Goal: Task Accomplishment & Management: Complete application form

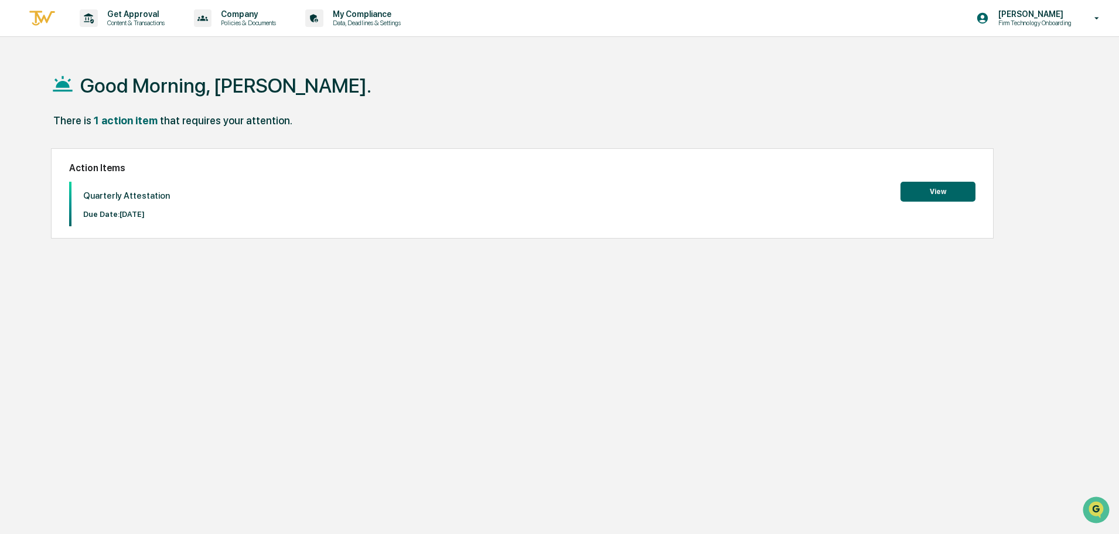
click at [944, 196] on button "View" at bounding box center [938, 192] width 75 height 20
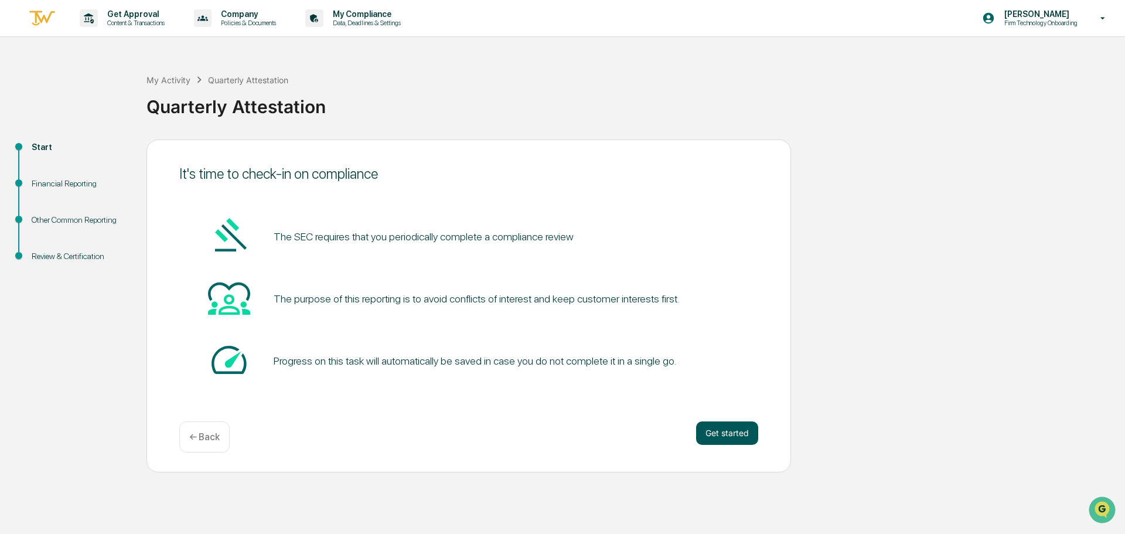
click at [732, 435] on button "Get started" at bounding box center [727, 432] width 62 height 23
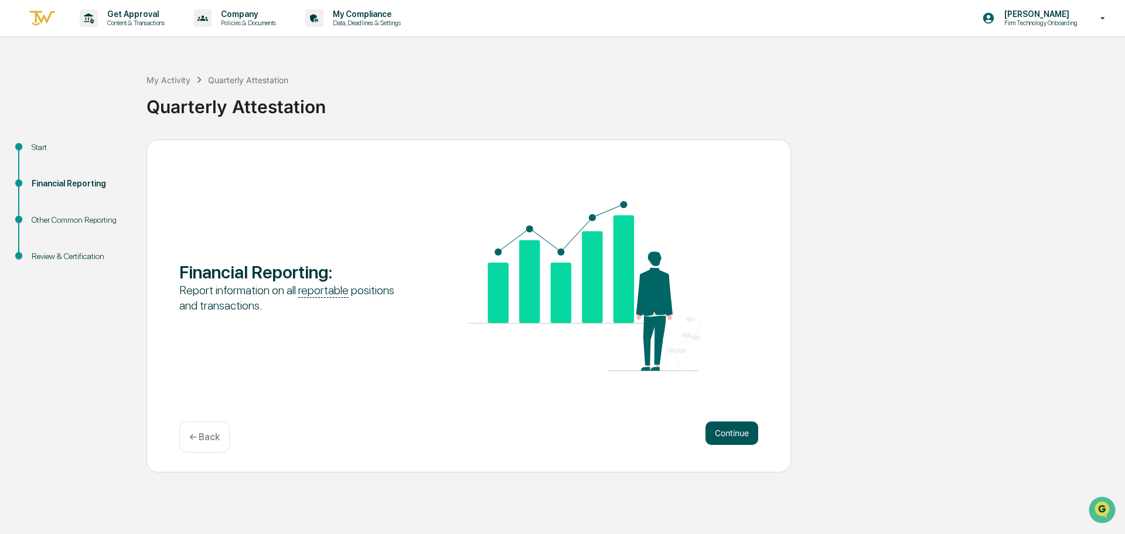
click at [732, 432] on button "Continue" at bounding box center [731, 432] width 53 height 23
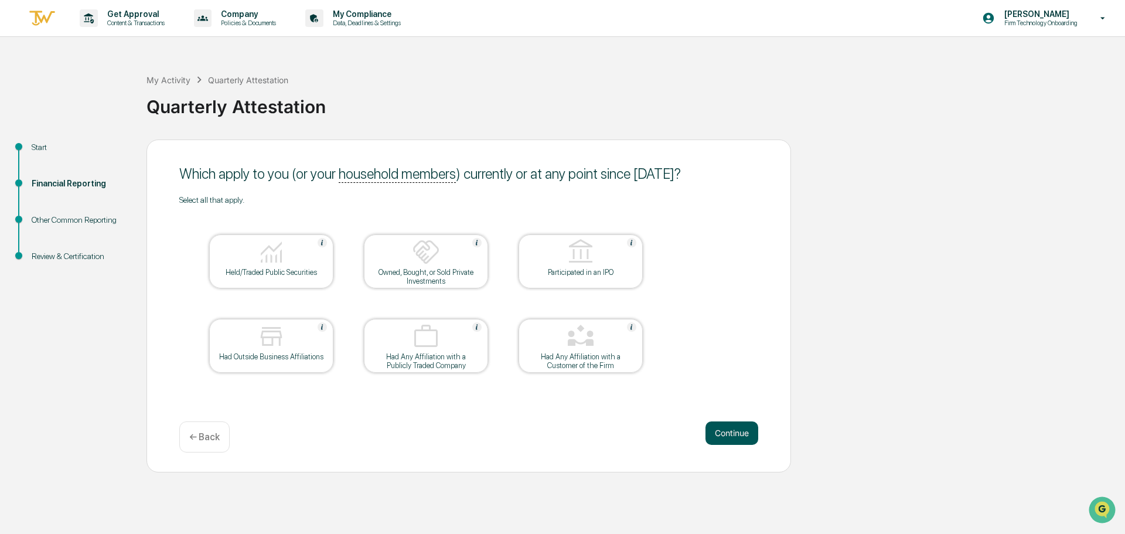
click at [738, 429] on button "Continue" at bounding box center [731, 432] width 53 height 23
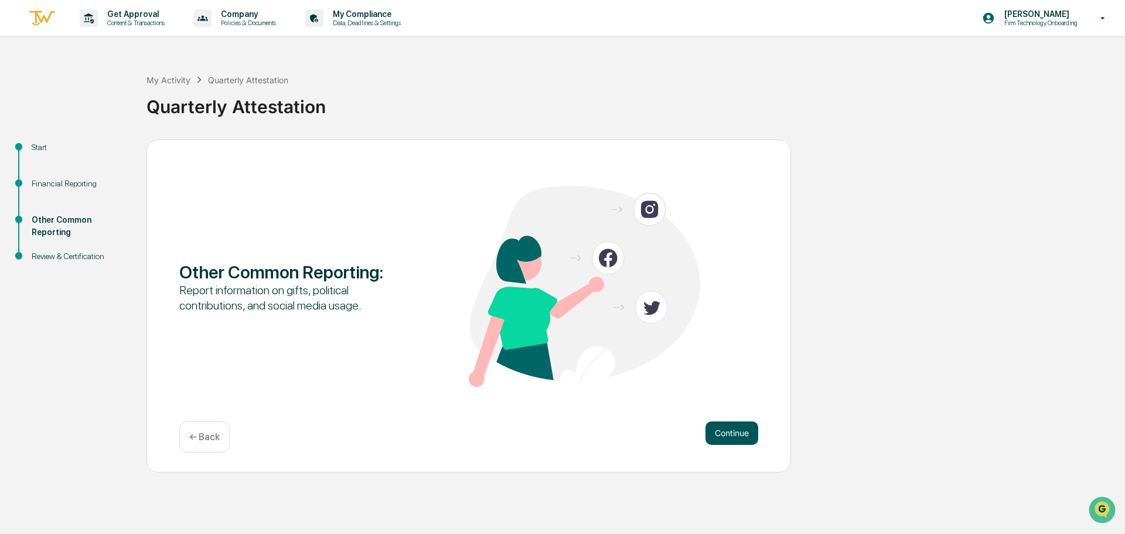
click at [734, 431] on button "Continue" at bounding box center [731, 432] width 53 height 23
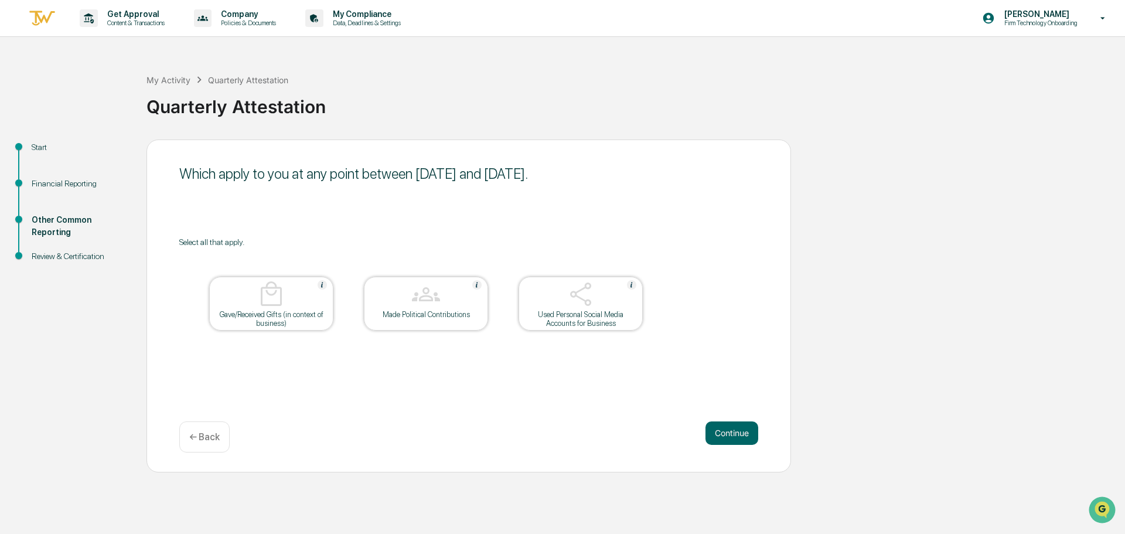
click at [734, 431] on button "Continue" at bounding box center [731, 432] width 53 height 23
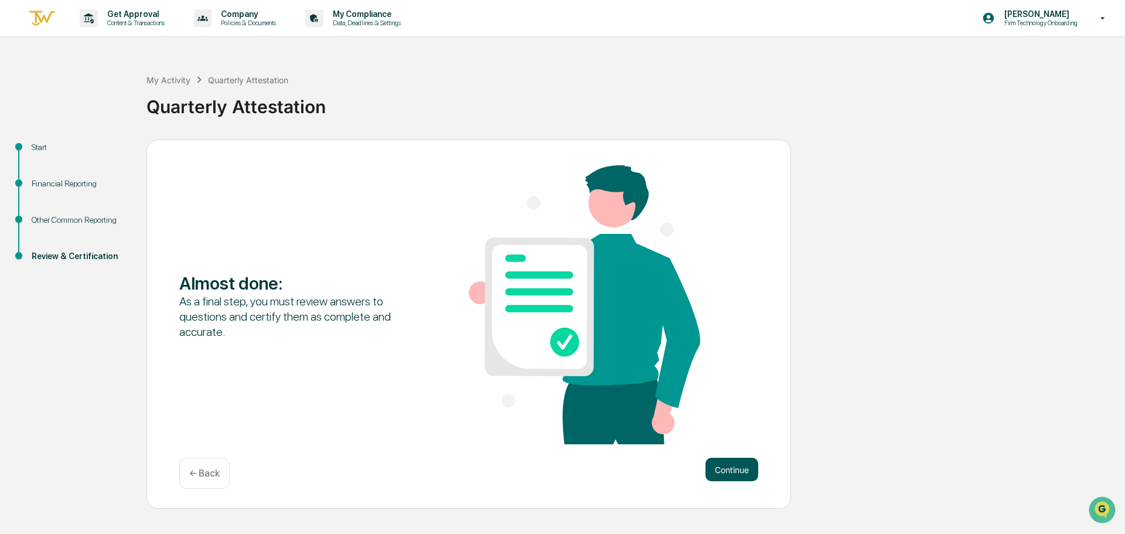
click at [725, 459] on button "Continue" at bounding box center [731, 469] width 53 height 23
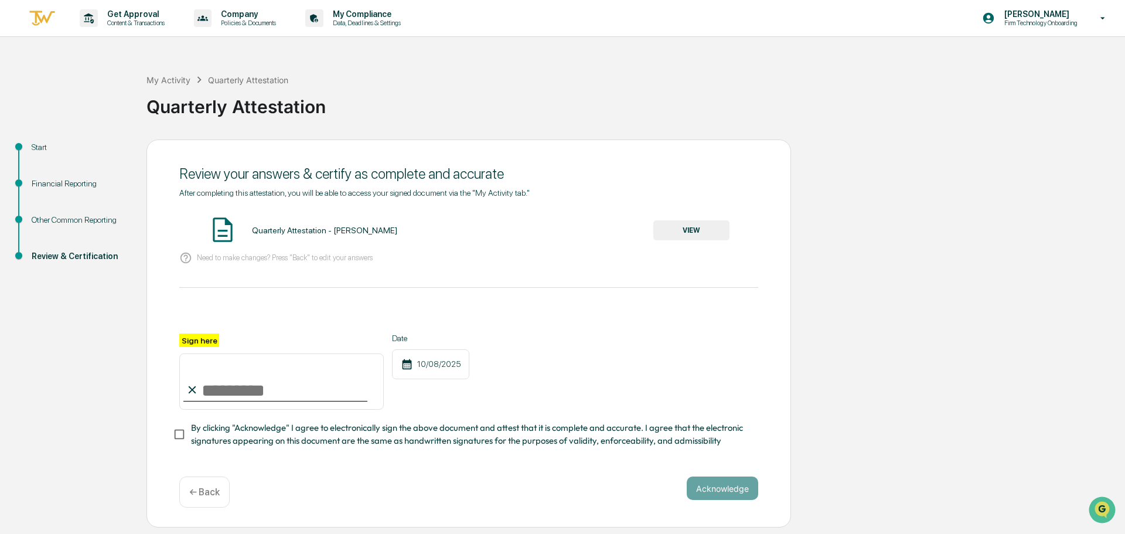
click at [215, 385] on input "Sign here" at bounding box center [281, 381] width 204 height 56
type input "*"
type input "**********"
click at [712, 490] on button "Acknowledge" at bounding box center [722, 487] width 71 height 23
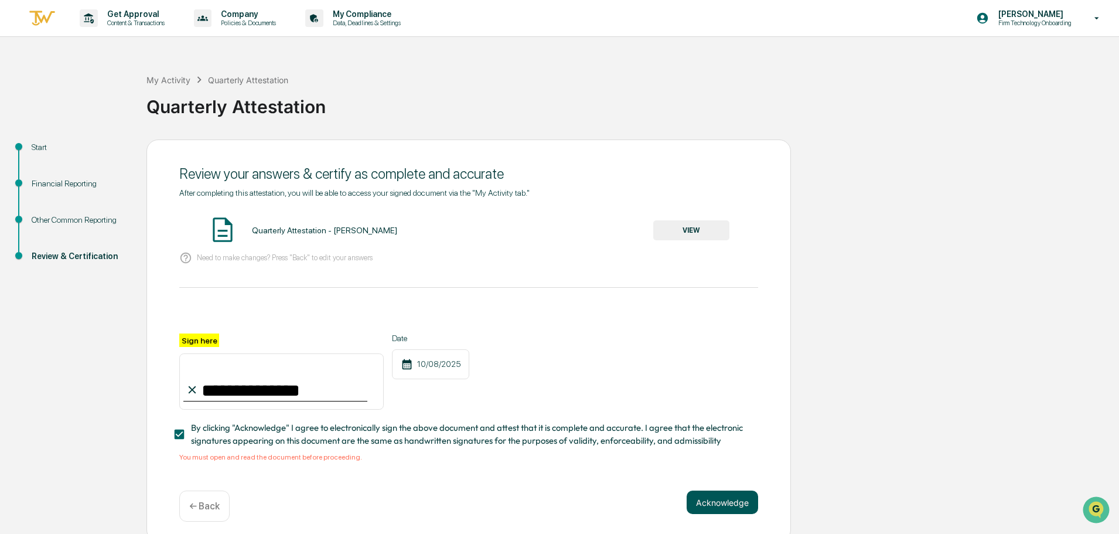
click at [713, 511] on button "Acknowledge" at bounding box center [722, 501] width 71 height 23
click at [253, 436] on span "By clicking "Acknowledge" I agree to electronically sign the above document and…" at bounding box center [470, 434] width 558 height 26
click at [691, 226] on button "VIEW" at bounding box center [691, 230] width 76 height 20
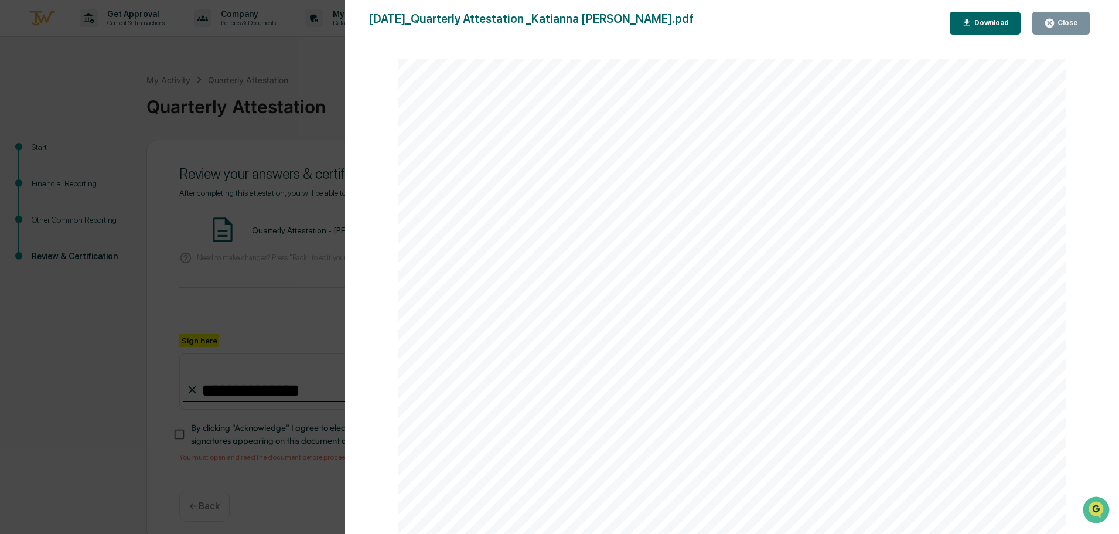
scroll to position [1939, 0]
click at [1065, 20] on div "Close" at bounding box center [1066, 23] width 23 height 8
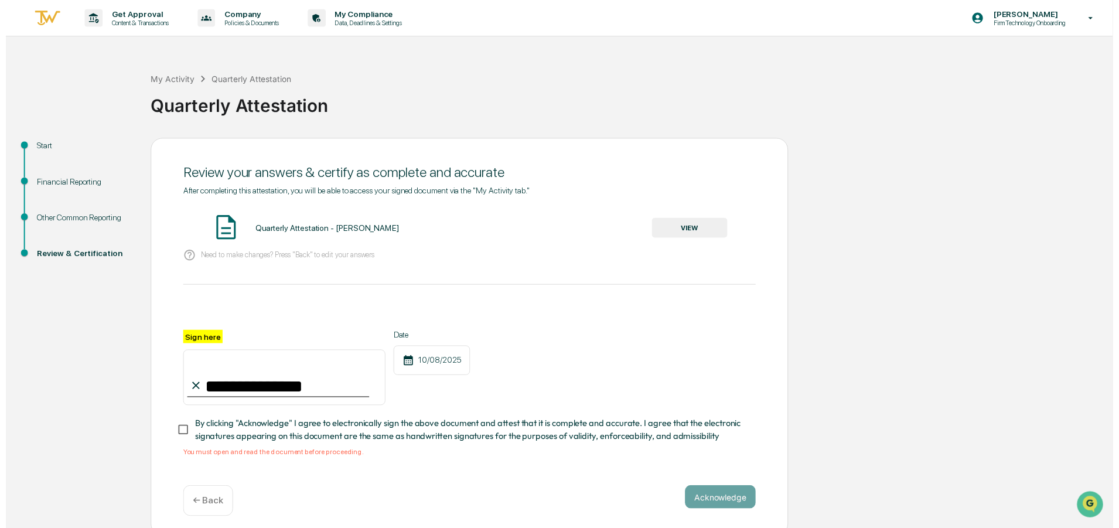
scroll to position [11, 0]
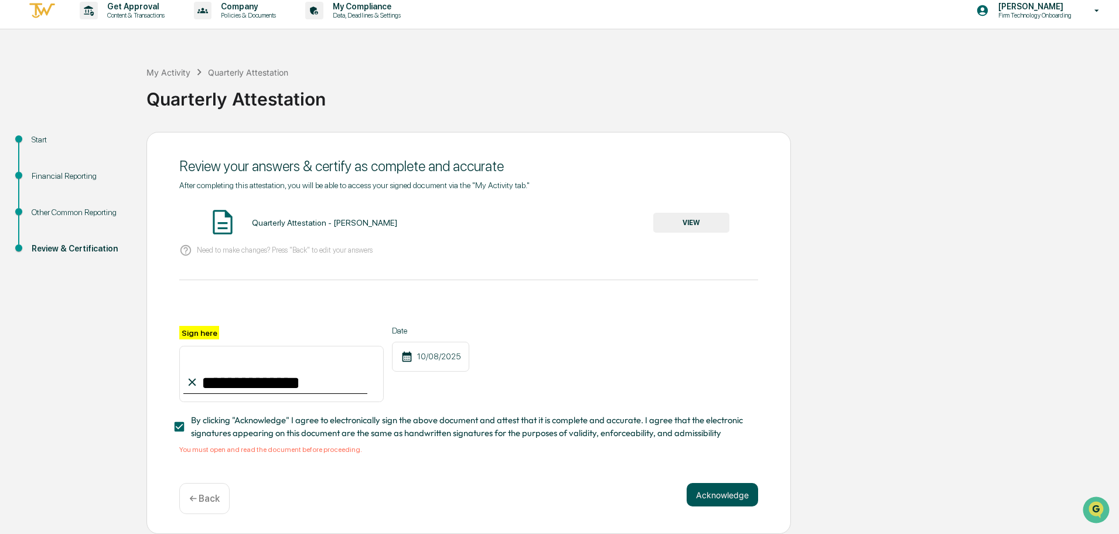
click at [709, 493] on button "Acknowledge" at bounding box center [722, 494] width 71 height 23
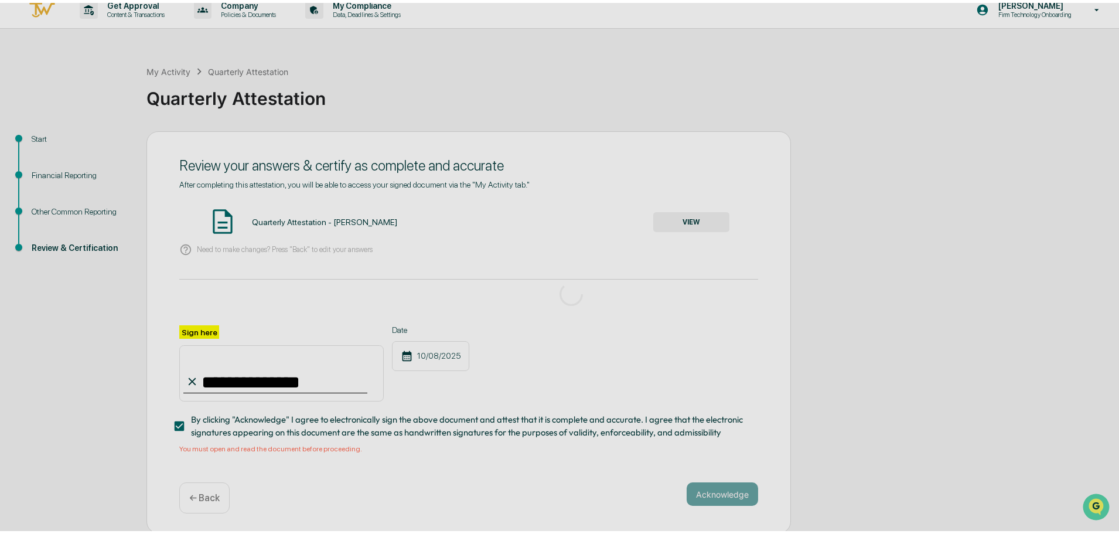
scroll to position [0, 0]
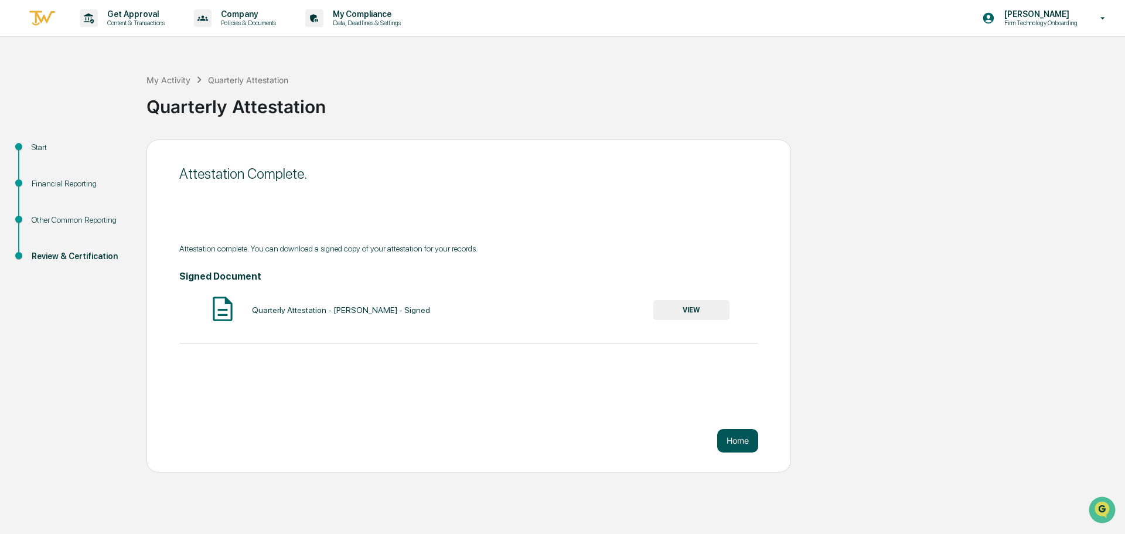
click at [740, 439] on button "Home" at bounding box center [737, 440] width 41 height 23
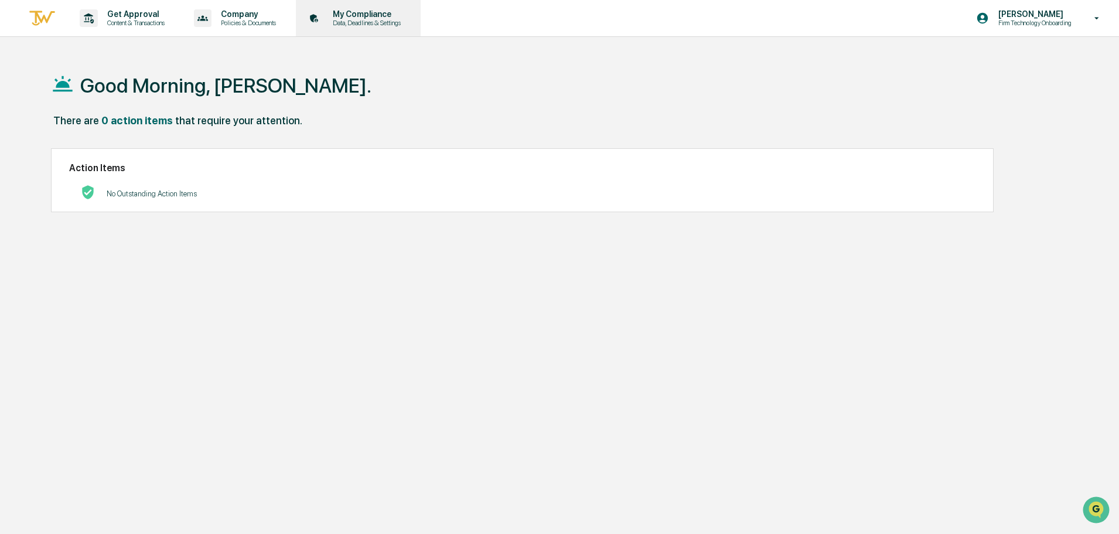
click at [381, 24] on p "Data, Deadlines & Settings" at bounding box center [364, 23] width 83 height 8
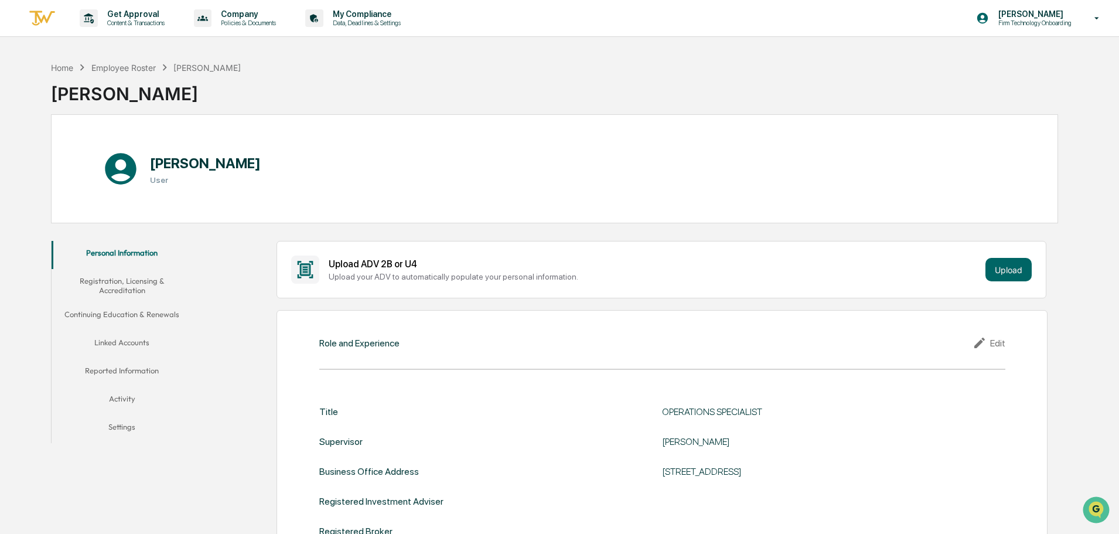
click at [1097, 14] on icon at bounding box center [1097, 18] width 21 height 11
click at [991, 58] on li "Logout" at bounding box center [1034, 60] width 164 height 22
